Goal: Transaction & Acquisition: Purchase product/service

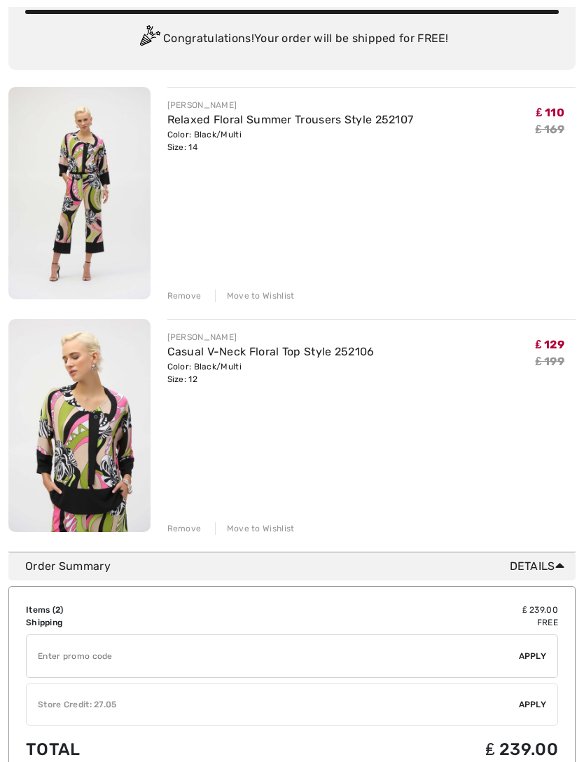
scroll to position [115, 0]
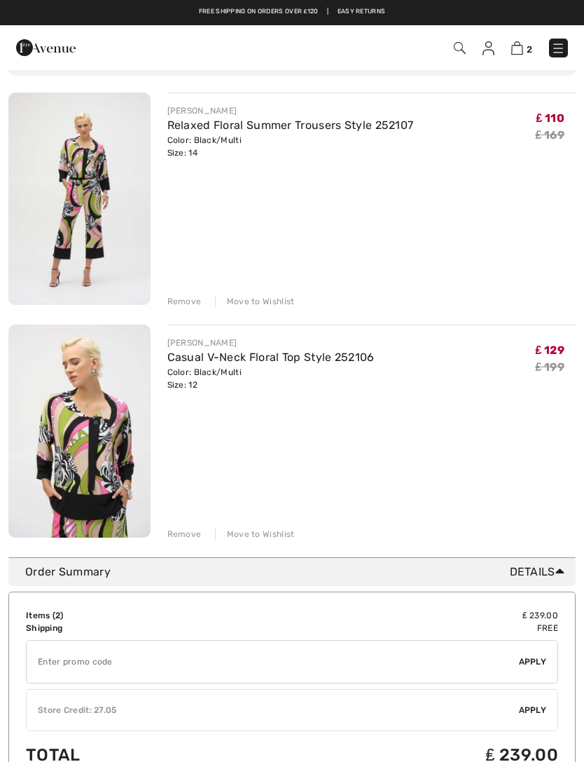
click at [177, 533] on div "Remove" at bounding box center [184, 534] width 34 height 13
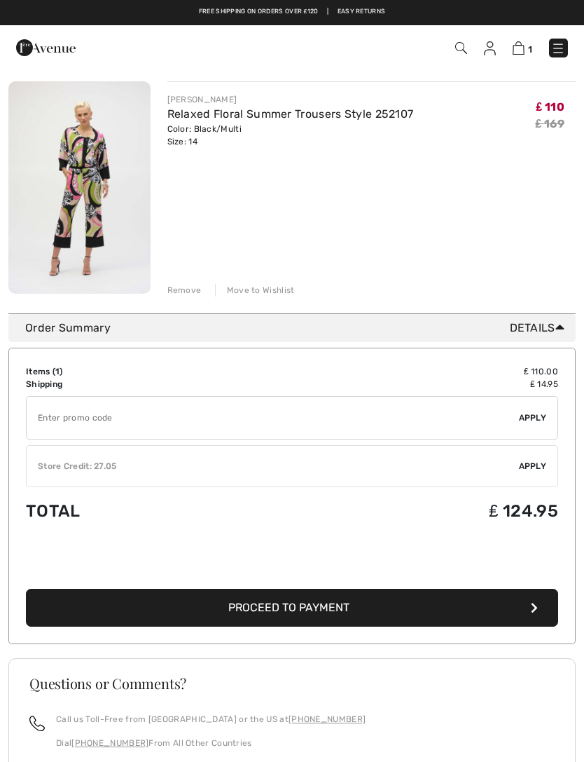
click at [392, 609] on button "Proceed to Payment" at bounding box center [292, 608] width 532 height 38
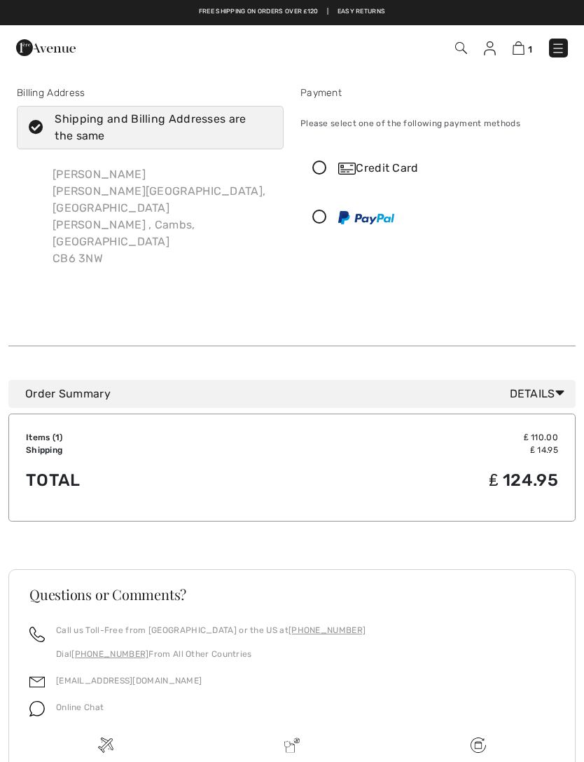
click at [41, 134] on icon at bounding box center [36, 128] width 37 height 15
click at [263, 134] on input "Shipping and Billing Addresses are the same" at bounding box center [267, 127] width 9 height 42
checkbox input "false"
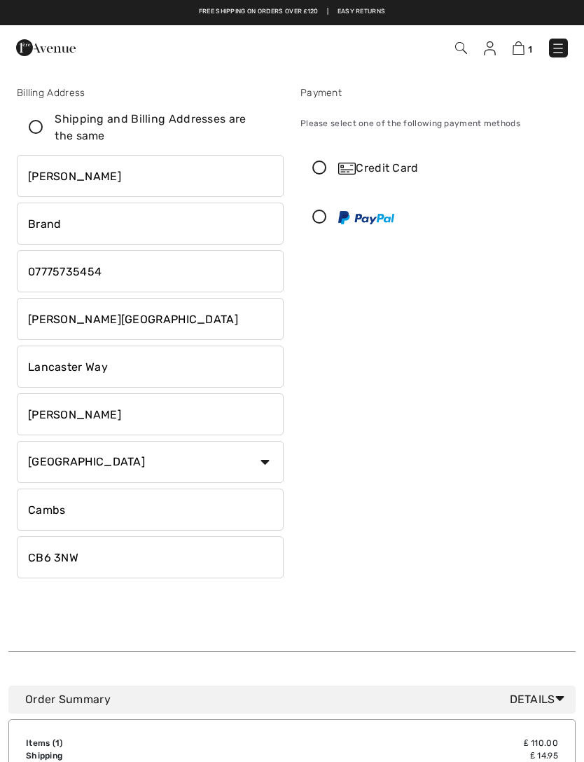
click at [322, 167] on icon at bounding box center [319, 168] width 37 height 15
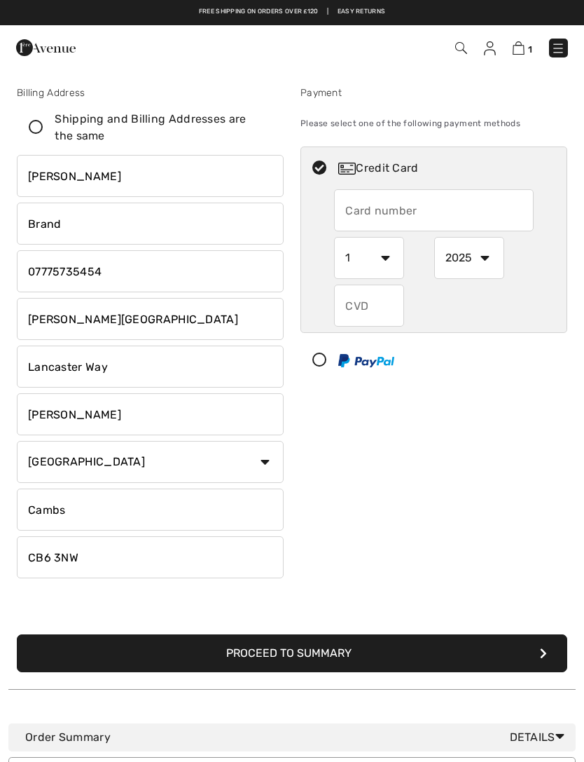
scroll to position [1, 0]
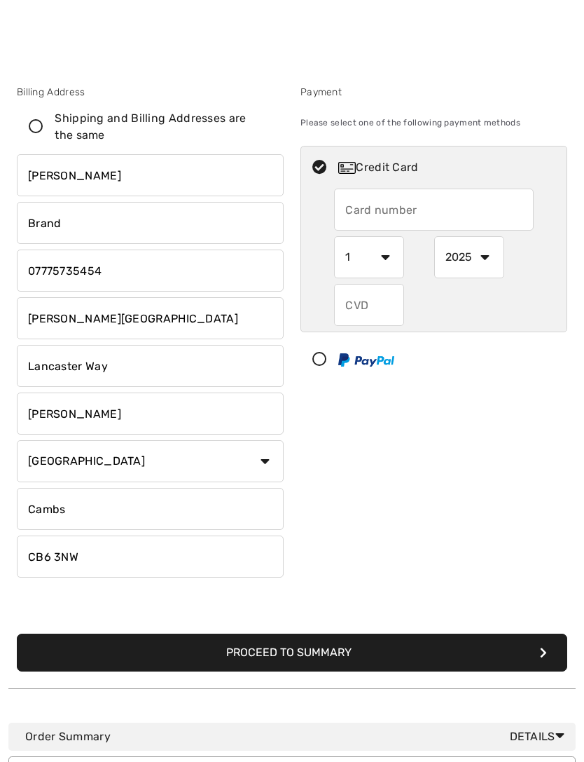
click at [405, 207] on input "text" at bounding box center [433, 209] width 199 height 42
type input "5531573064639888"
click at [385, 254] on select "1 2 3 4 5 6 7 8 9 10 11 12" at bounding box center [369, 257] width 70 height 42
select select "11"
click at [493, 260] on select "2025 2026 2027 2028 2029 2030 2031 2032 2033 2034 2035" at bounding box center [469, 257] width 70 height 42
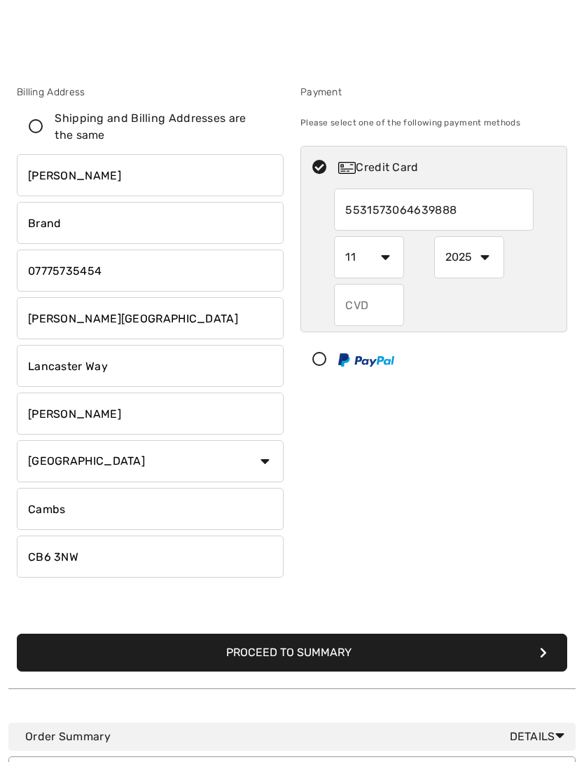
select select "2029"
click at [378, 310] on input "text" at bounding box center [369, 305] width 70 height 42
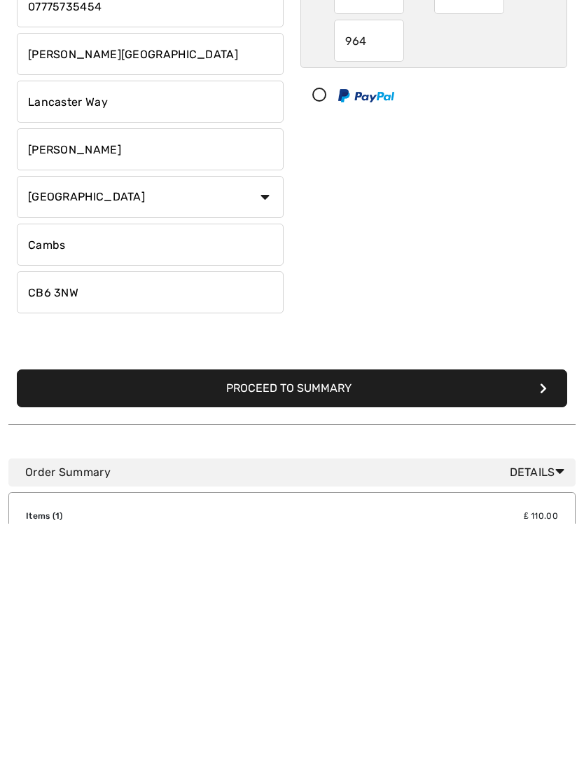
scroll to position [30, 0]
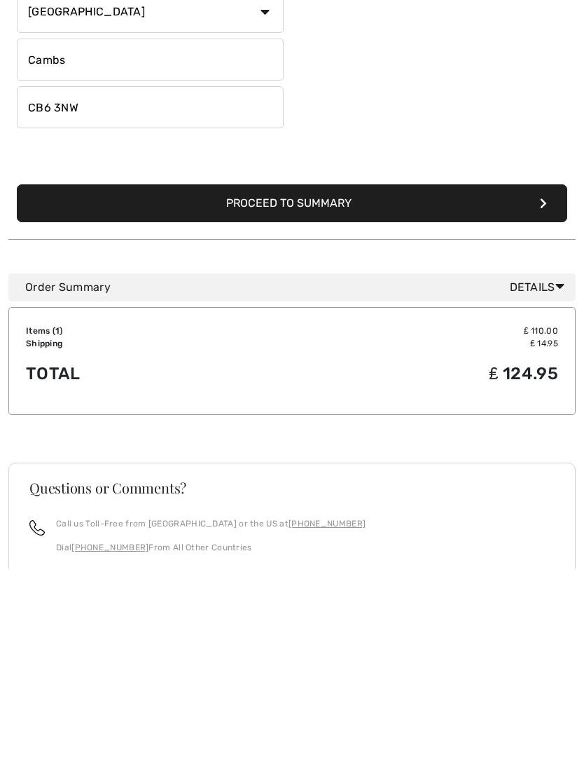
type input "964"
click at [345, 378] on button "Proceed to Summary" at bounding box center [292, 397] width 551 height 38
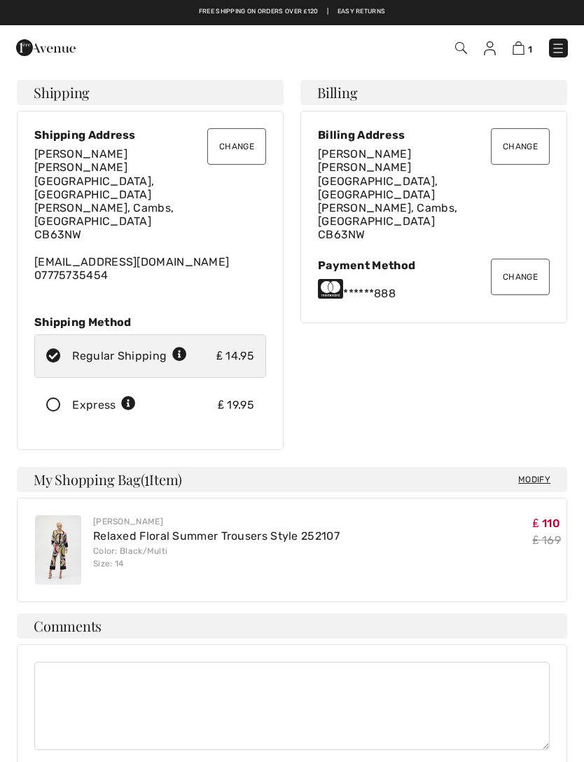
click at [245, 144] on button "Change" at bounding box center [236, 146] width 59 height 36
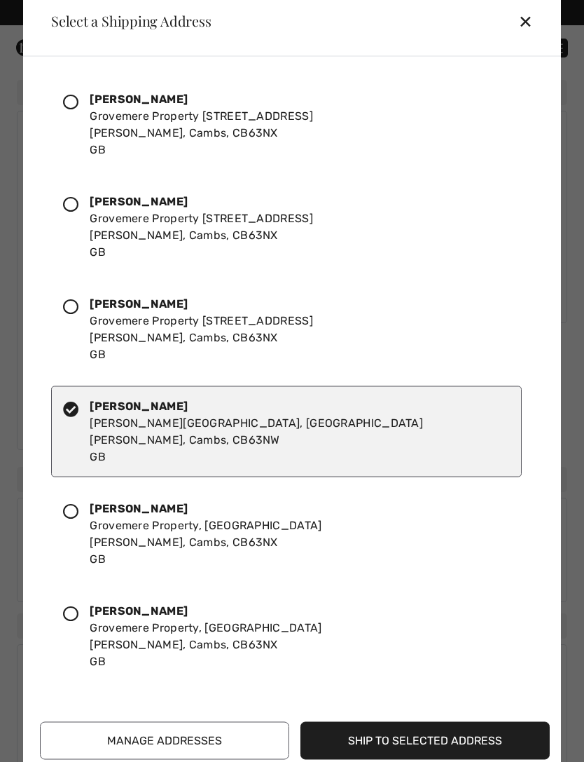
click at [83, 103] on div at bounding box center [76, 123] width 27 height 67
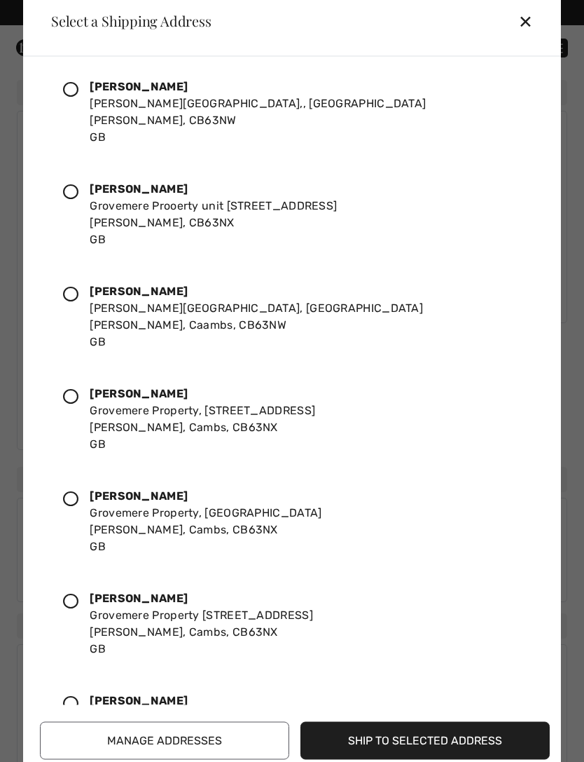
click at [442, 738] on button "Ship to Selected Address" at bounding box center [425, 740] width 249 height 38
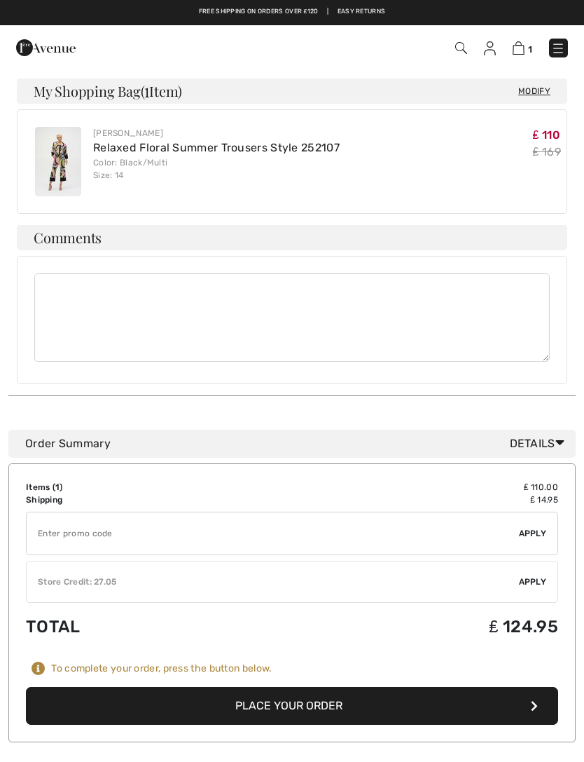
scroll to position [374, 0]
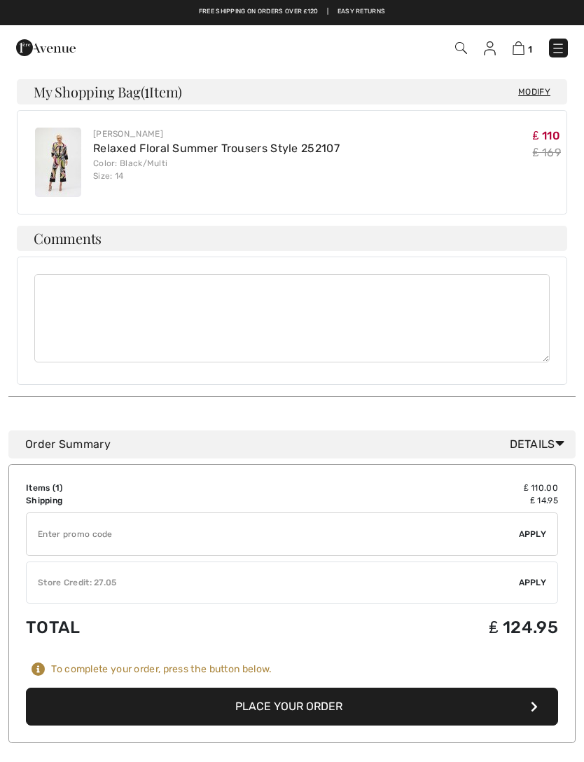
click at [328, 689] on button "Place Your Order" at bounding box center [292, 706] width 532 height 38
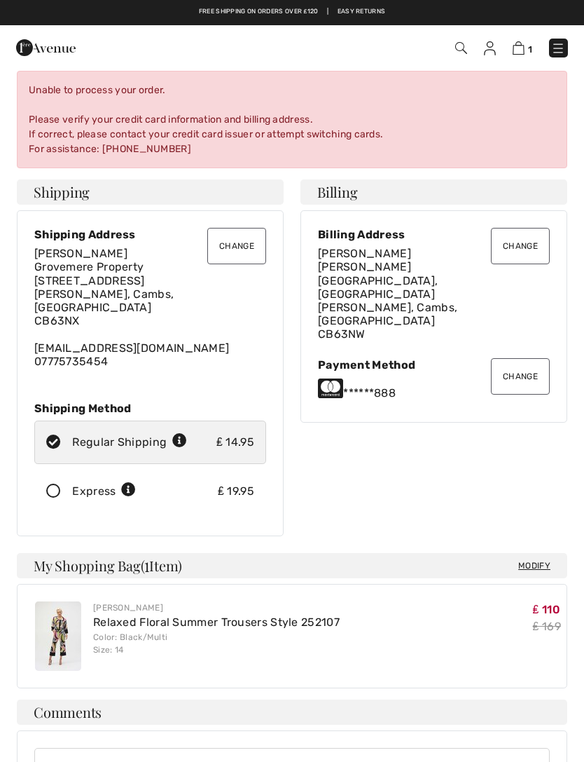
scroll to position [0, 0]
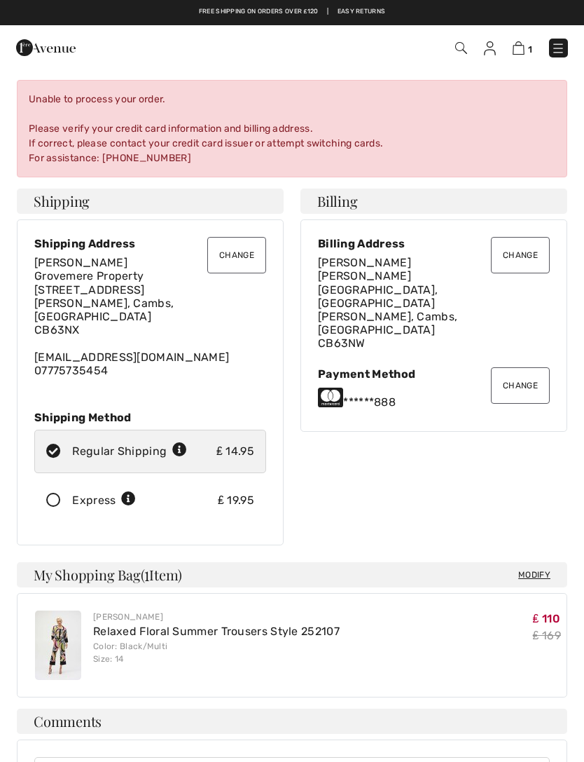
click at [85, 136] on div "Unable to process your order. Please verify your credit card information and bi…" at bounding box center [292, 128] width 551 height 97
click at [108, 138] on div "Unable to process your order. Please verify your credit card information and bi…" at bounding box center [292, 128] width 551 height 97
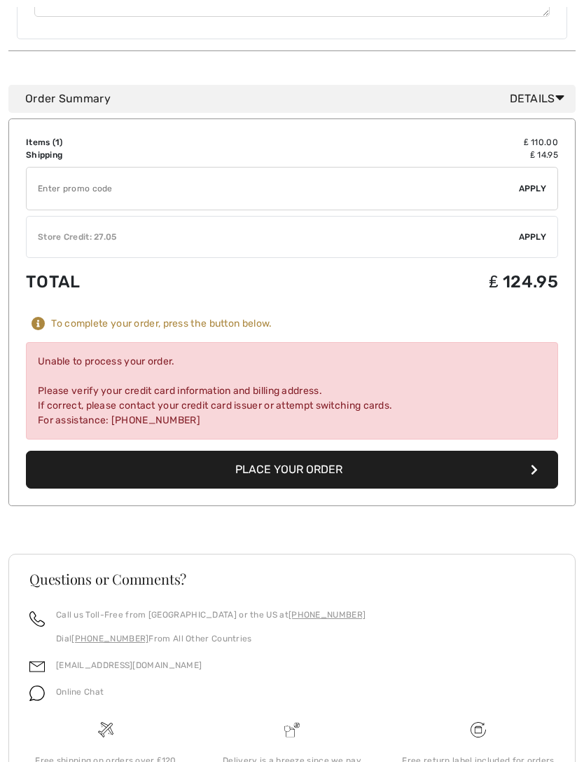
scroll to position [828, 0]
click at [311, 460] on button "Place Your Order" at bounding box center [292, 470] width 532 height 38
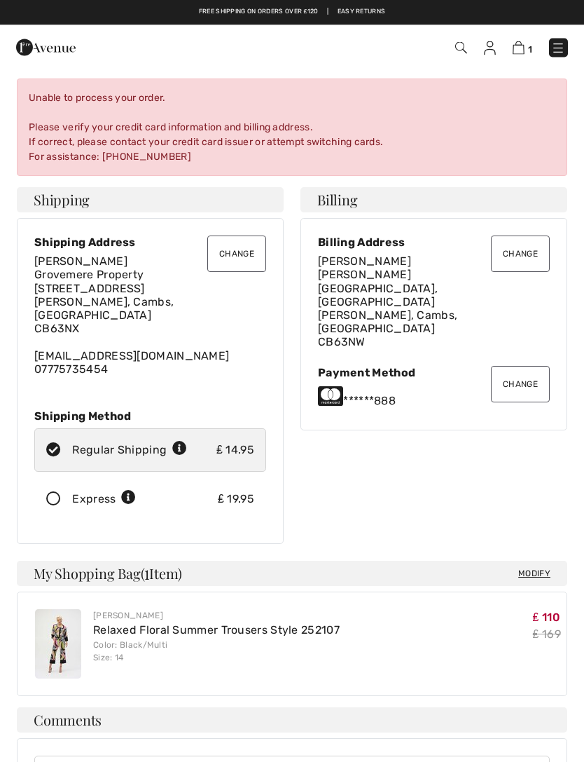
scroll to position [0, 0]
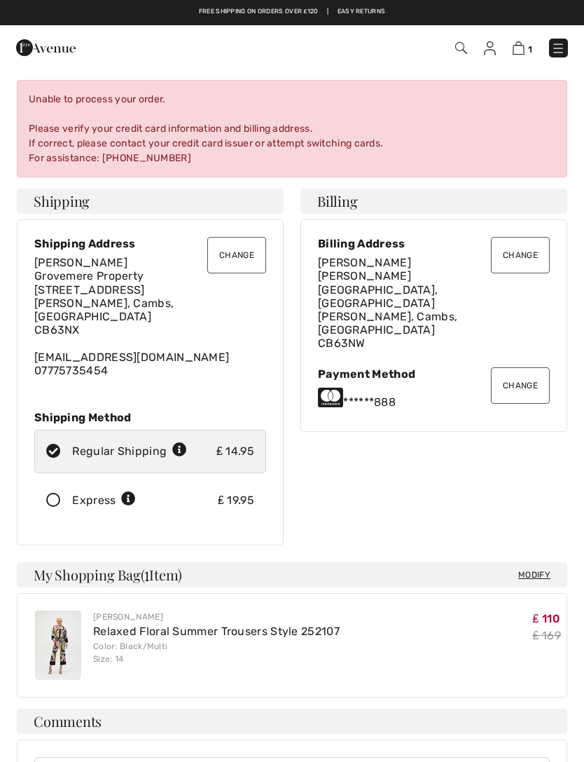
click at [523, 367] on button "Change" at bounding box center [520, 385] width 59 height 36
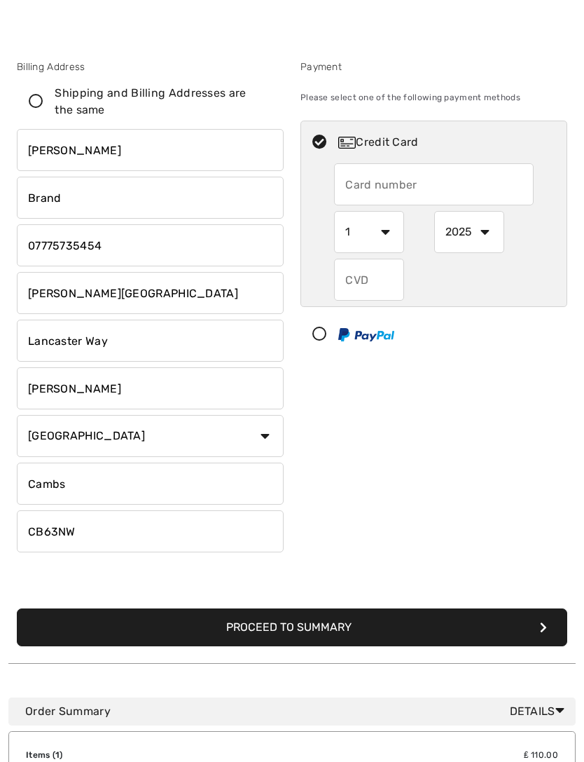
click at [391, 192] on input "text" at bounding box center [433, 184] width 199 height 42
radio input "true"
type input "5522139006296135"
click at [396, 228] on select "1 2 3 4 5 6 7 8 9 10 11 12" at bounding box center [369, 232] width 70 height 42
radio input "true"
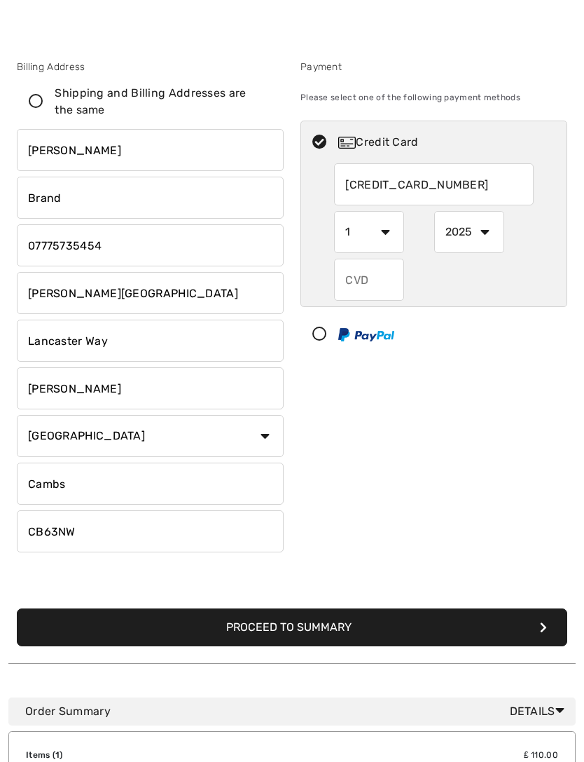
select select "11"
click at [376, 280] on input "text" at bounding box center [369, 280] width 70 height 42
radio input "true"
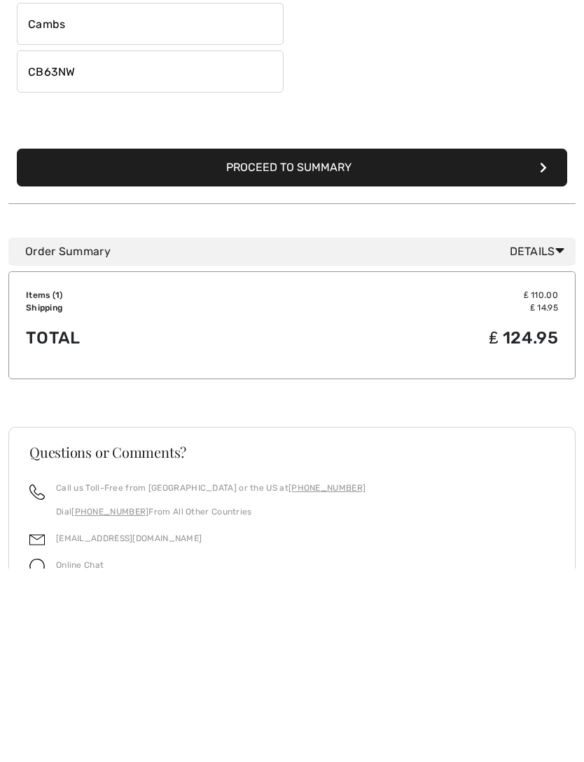
scroll to position [308, 0]
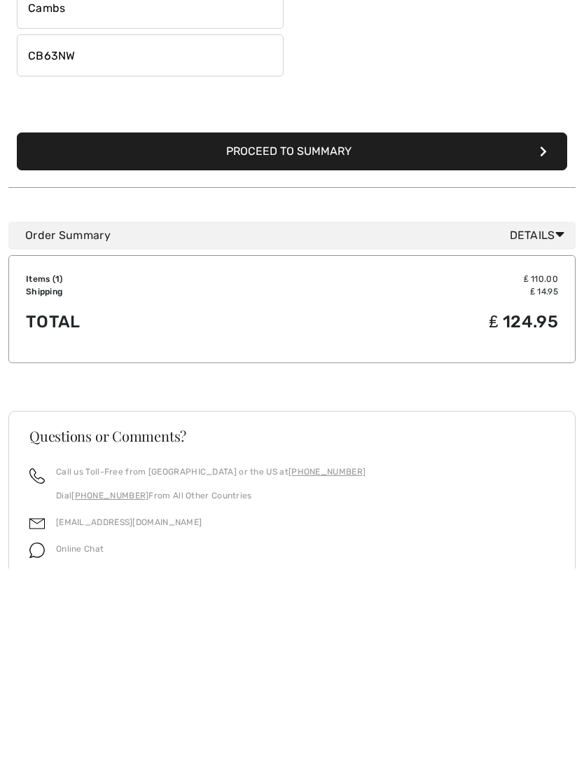
type input "806"
click at [271, 326] on button "Proceed to Summary" at bounding box center [292, 345] width 551 height 38
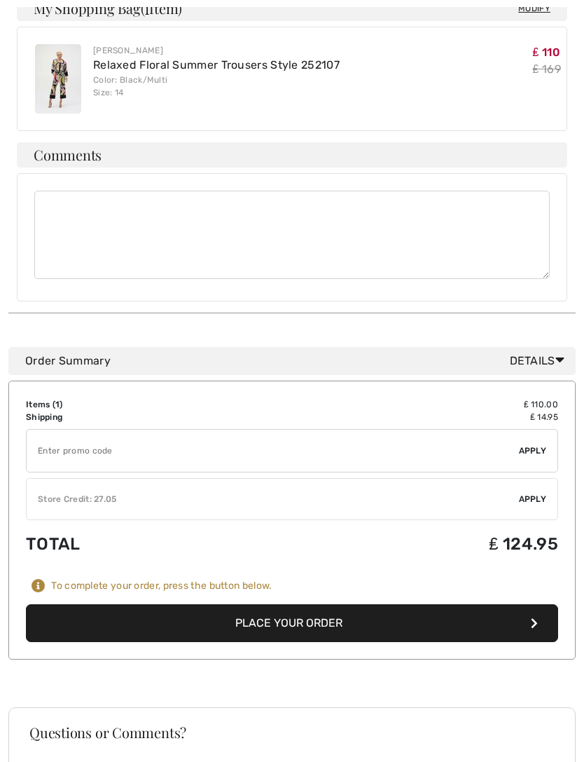
scroll to position [458, 0]
click at [291, 607] on button "Place Your Order" at bounding box center [292, 623] width 532 height 38
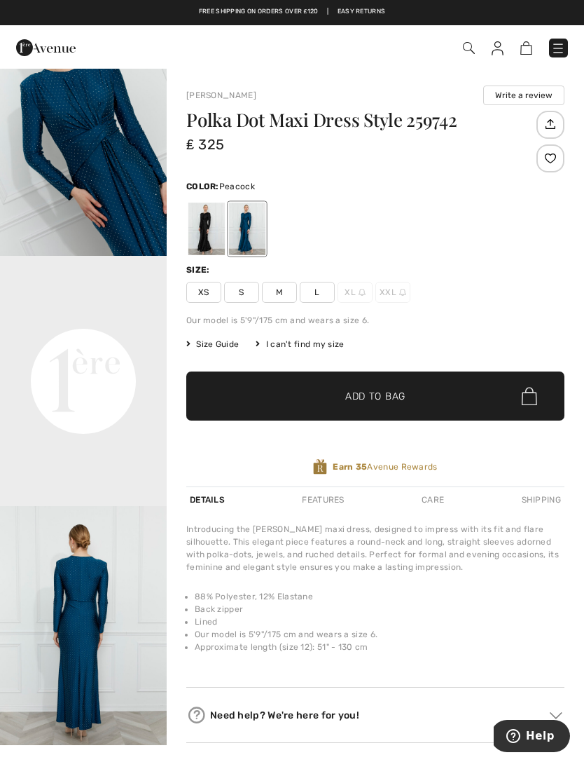
scroll to position [315, 0]
click at [212, 346] on span "Size Guide" at bounding box center [212, 344] width 53 height 13
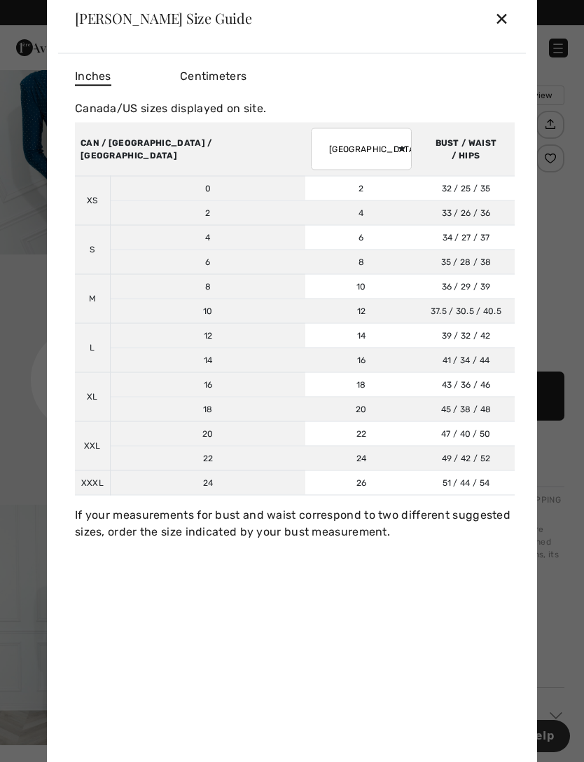
click at [508, 16] on div "✕" at bounding box center [502, 18] width 15 height 29
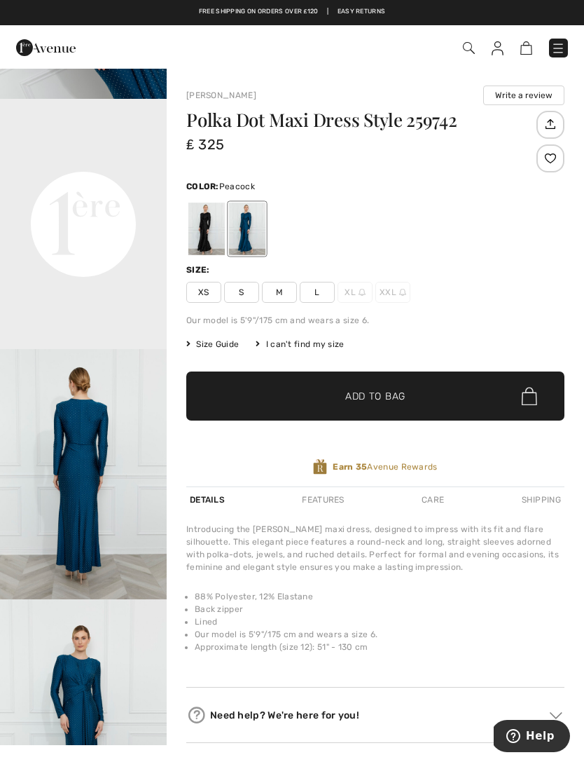
scroll to position [470, 0]
click at [198, 224] on div at bounding box center [206, 228] width 36 height 53
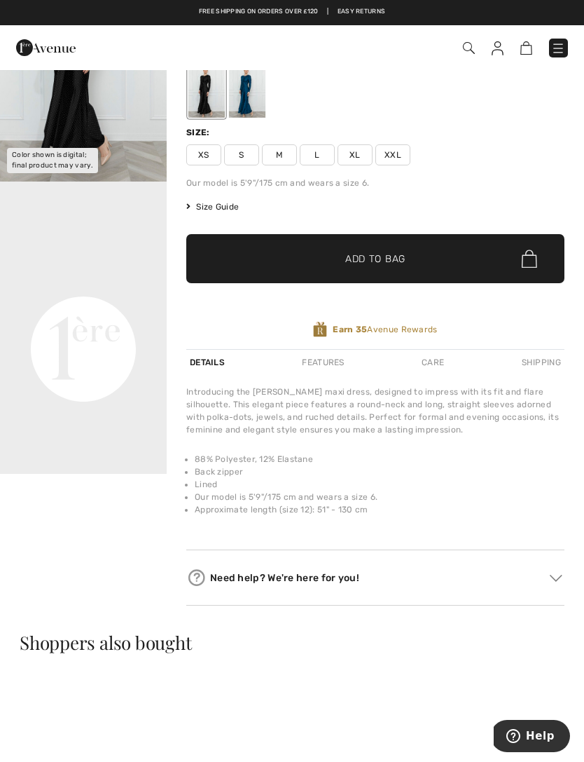
scroll to position [136, 0]
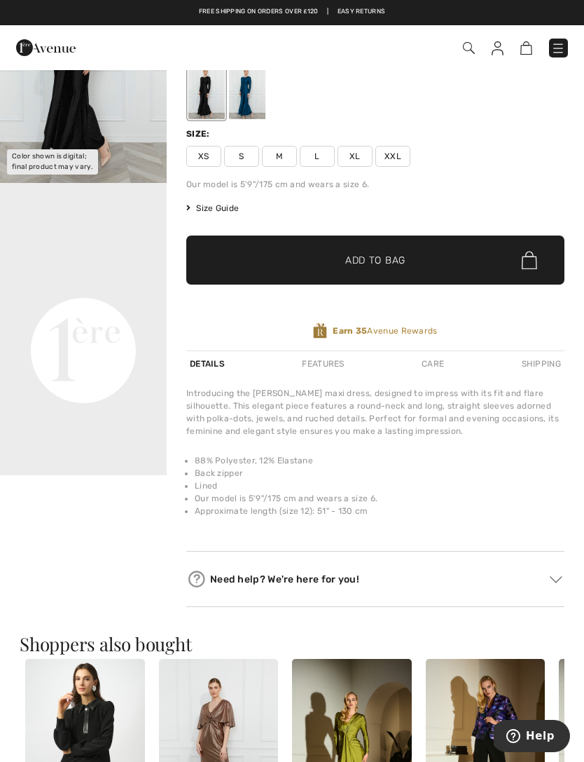
click at [243, 82] on div at bounding box center [247, 93] width 36 height 53
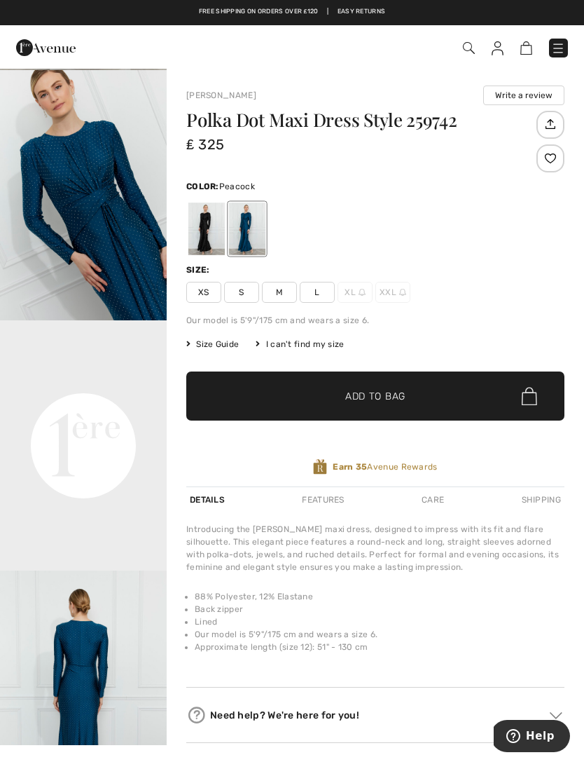
scroll to position [249, 0]
click at [59, 403] on video "Your browser does not support the video tag." at bounding box center [83, 360] width 167 height 83
click at [70, 403] on video "Your browser does not support the video tag." at bounding box center [83, 360] width 167 height 83
click at [67, 403] on video "Your browser does not support the video tag." at bounding box center [83, 360] width 167 height 83
click at [76, 403] on video "Your browser does not support the video tag." at bounding box center [83, 360] width 167 height 83
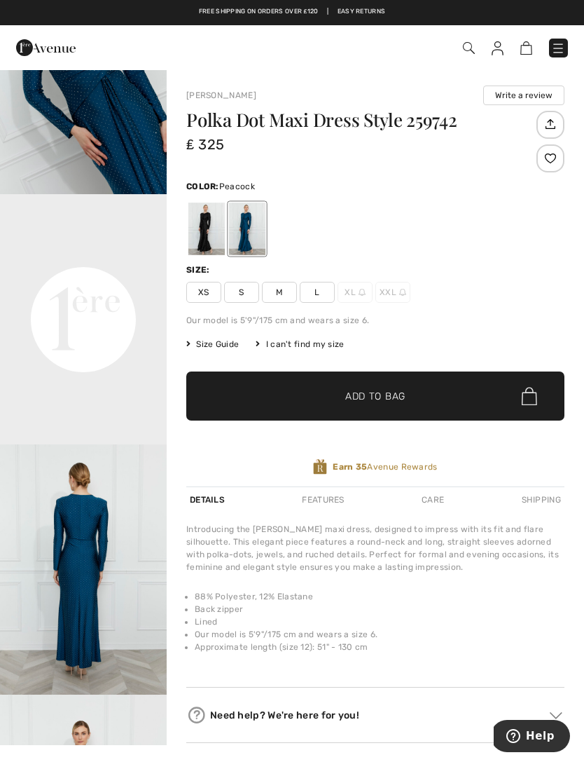
scroll to position [429, 0]
